Goal: Task Accomplishment & Management: Manage account settings

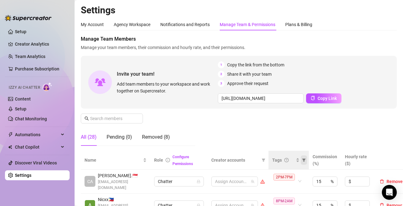
click at [305, 159] on icon "filter" at bounding box center [303, 160] width 3 height 3
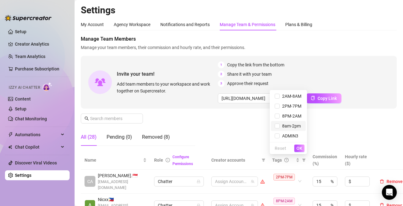
click at [293, 131] on li "8am-2pm" at bounding box center [288, 126] width 35 height 10
checkbox input "true"
click at [300, 150] on span "OK" at bounding box center [300, 148] width 6 height 5
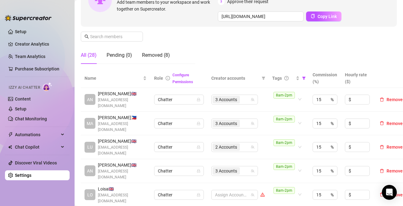
scroll to position [93, 0]
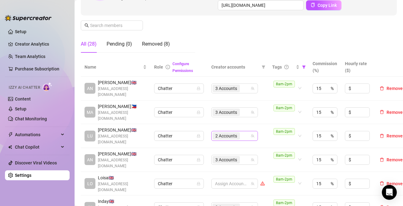
click at [246, 134] on div "2 Accounts" at bounding box center [232, 136] width 38 height 9
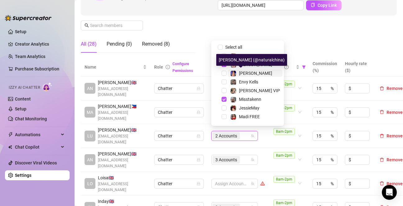
click at [236, 73] on span at bounding box center [233, 74] width 6 height 6
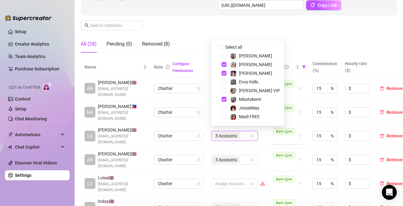
click at [289, 140] on div "8am-2pm" at bounding box center [286, 136] width 24 height 16
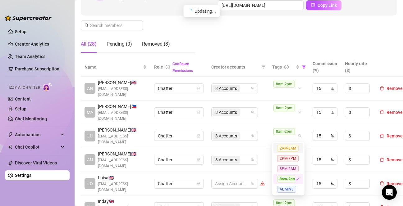
click at [333, 40] on div "Manage Team Members Manage your team members, their commission and hourly rate,…" at bounding box center [239, 0] width 316 height 116
